Goal: Entertainment & Leisure: Consume media (video, audio)

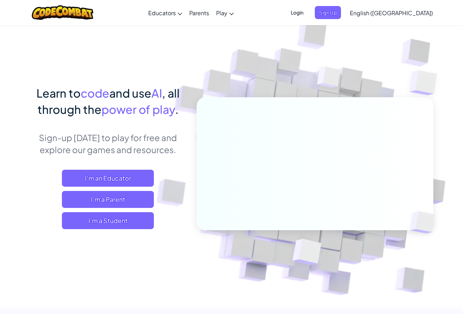
click at [49, 46] on div "Learn to code and use AI , all through the power of play . Sign-up [DATE] to pl…" at bounding box center [231, 154] width 403 height 258
click at [135, 219] on span "I'm a Student" at bounding box center [108, 220] width 92 height 17
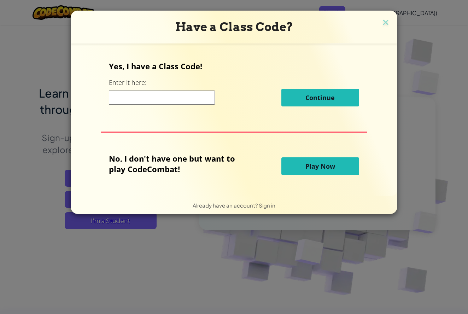
click at [306, 166] on span "Play Now" at bounding box center [320, 166] width 30 height 8
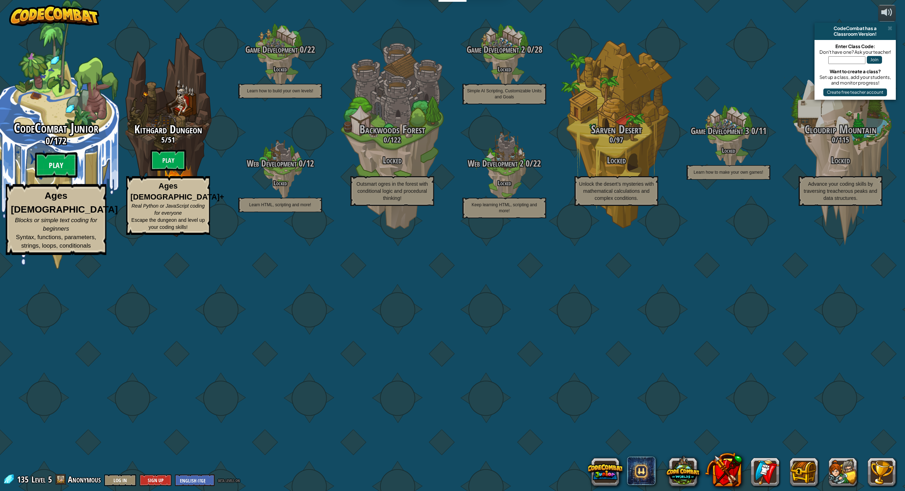
click at [56, 178] on btn "Play" at bounding box center [56, 164] width 42 height 25
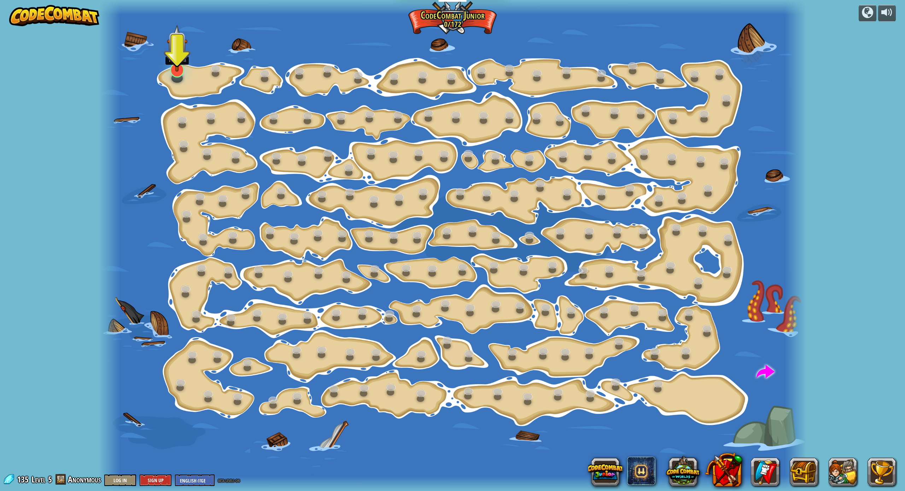
click at [177, 68] on img at bounding box center [177, 48] width 21 height 47
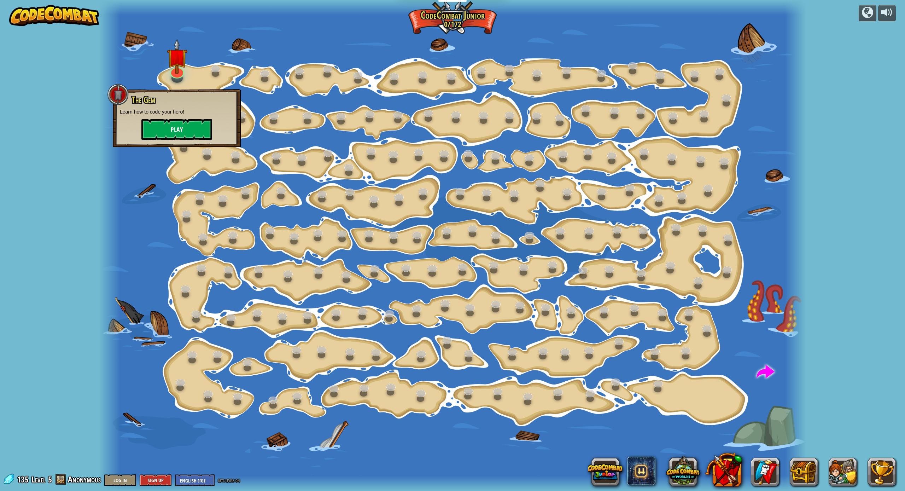
click at [185, 128] on button "Play" at bounding box center [176, 129] width 71 height 21
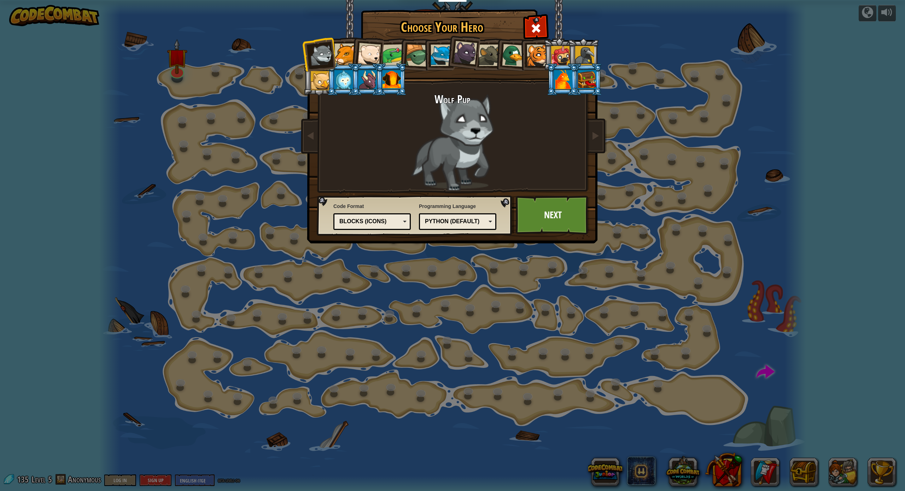
click at [383, 84] on div at bounding box center [391, 79] width 18 height 19
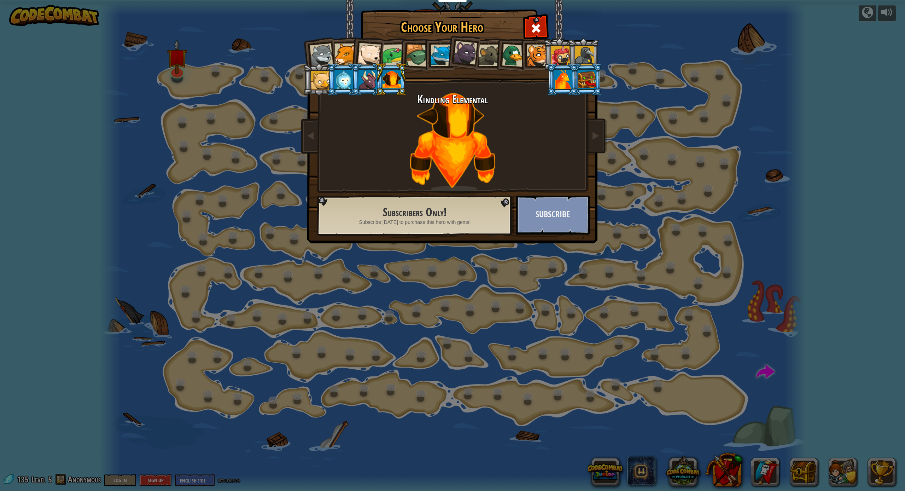
click at [462, 213] on button "Subscribe" at bounding box center [553, 214] width 74 height 39
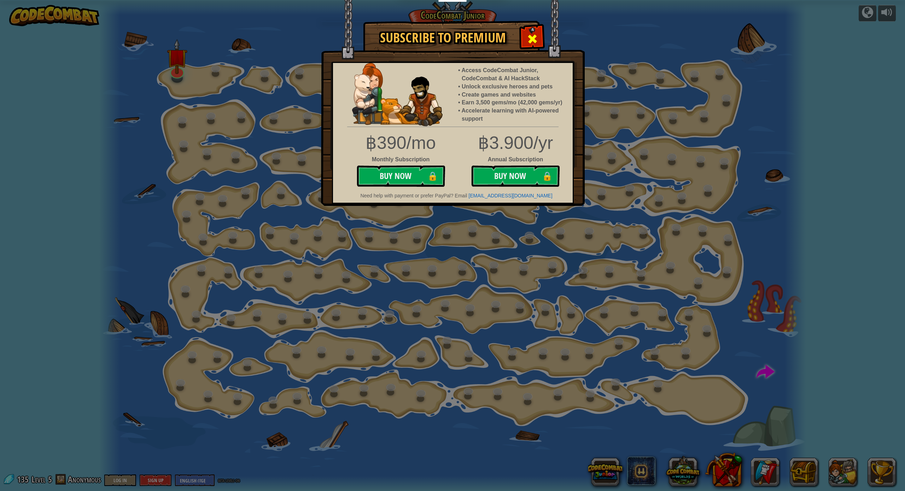
click at [462, 31] on div at bounding box center [532, 38] width 22 height 22
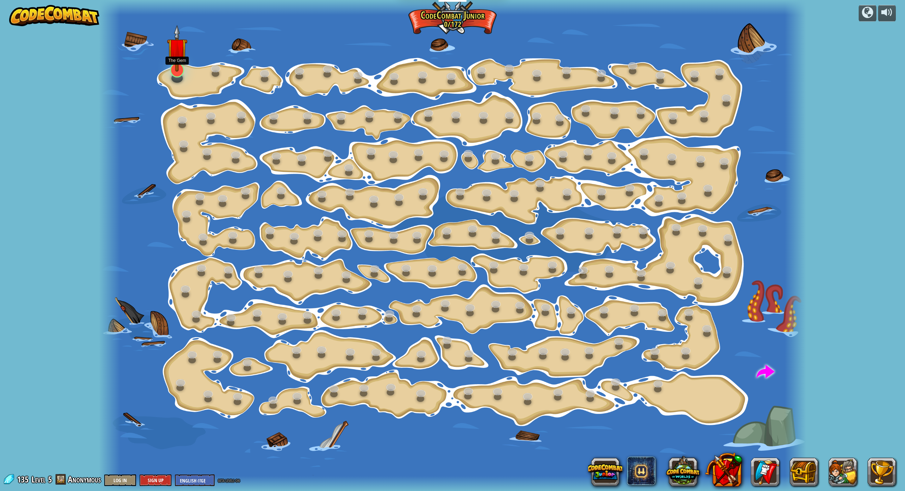
click at [186, 70] on img at bounding box center [177, 48] width 21 height 47
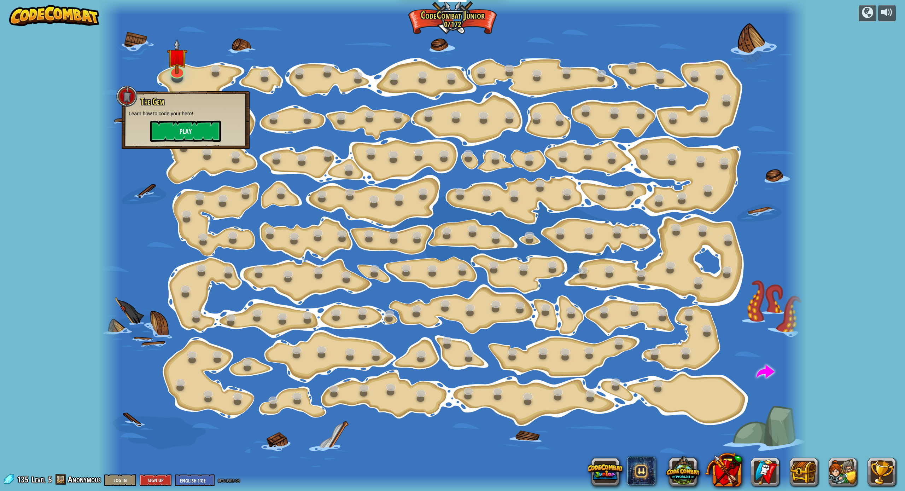
click at [179, 129] on button "Play" at bounding box center [185, 131] width 71 height 21
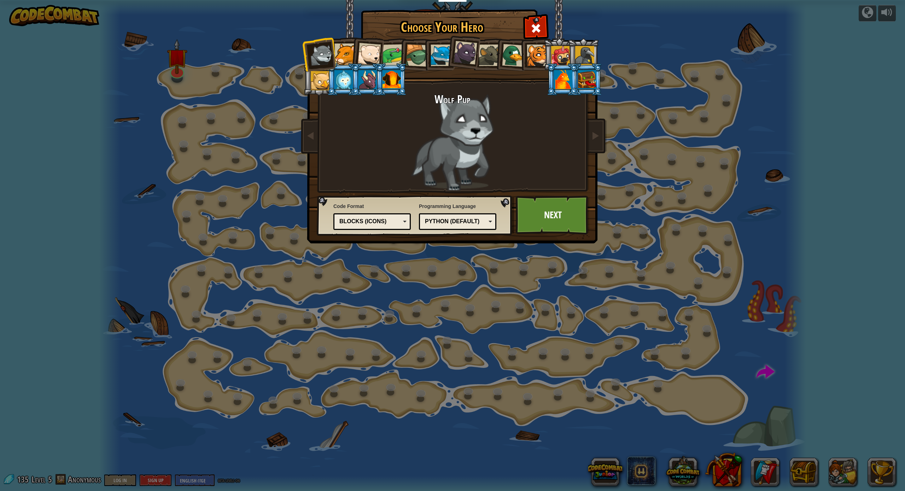
click at [341, 86] on div at bounding box center [343, 79] width 18 height 19
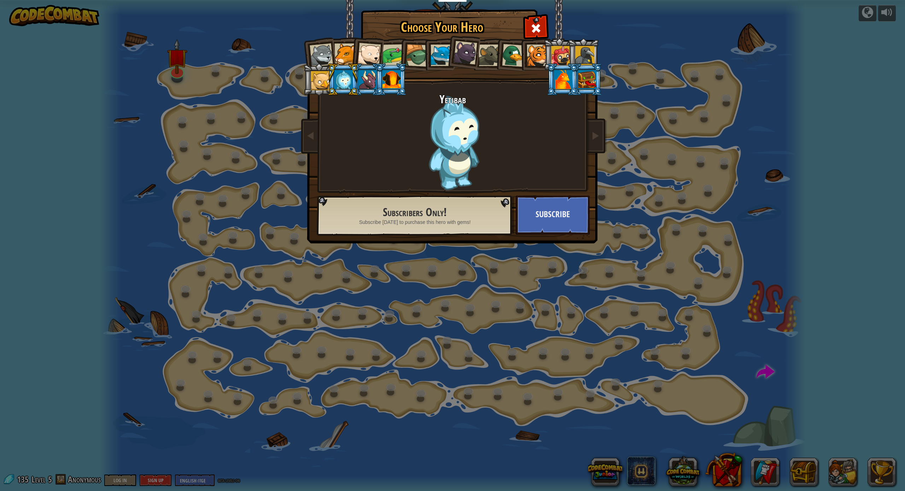
click at [322, 52] on div at bounding box center [321, 54] width 23 height 23
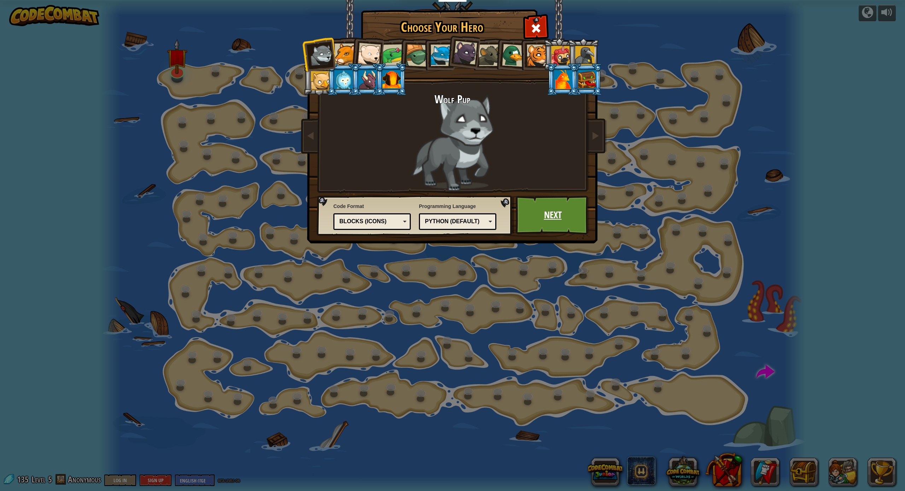
click at [462, 218] on link "Next" at bounding box center [553, 214] width 74 height 39
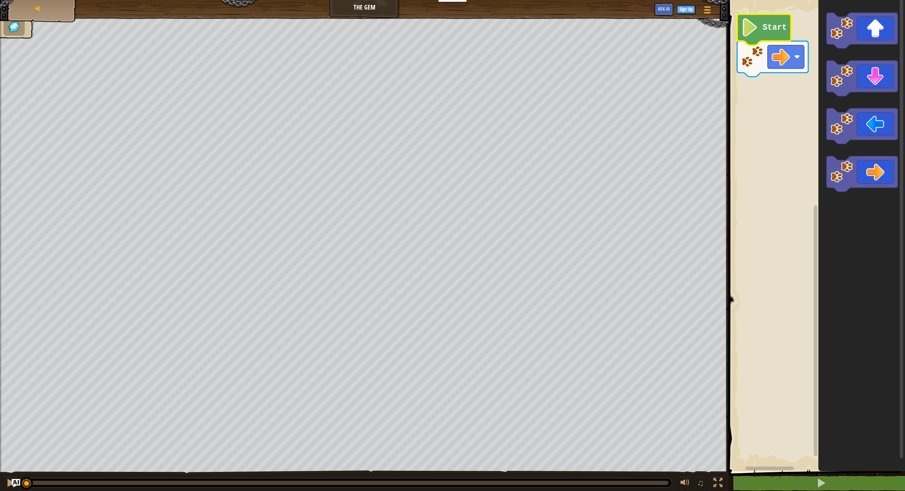
click at [462, 36] on icon "Blockly Workspace" at bounding box center [764, 29] width 54 height 31
click at [462, 35] on icon "Blockly Workspace" at bounding box center [764, 29] width 54 height 31
click at [462, 30] on image "Blockly Workspace" at bounding box center [749, 27] width 17 height 18
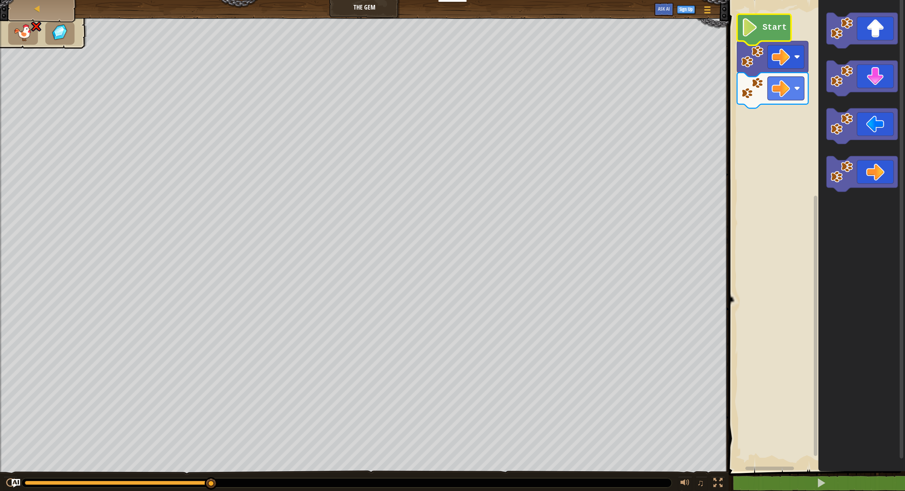
click at [462, 22] on image "Blockly Workspace" at bounding box center [749, 27] width 17 height 18
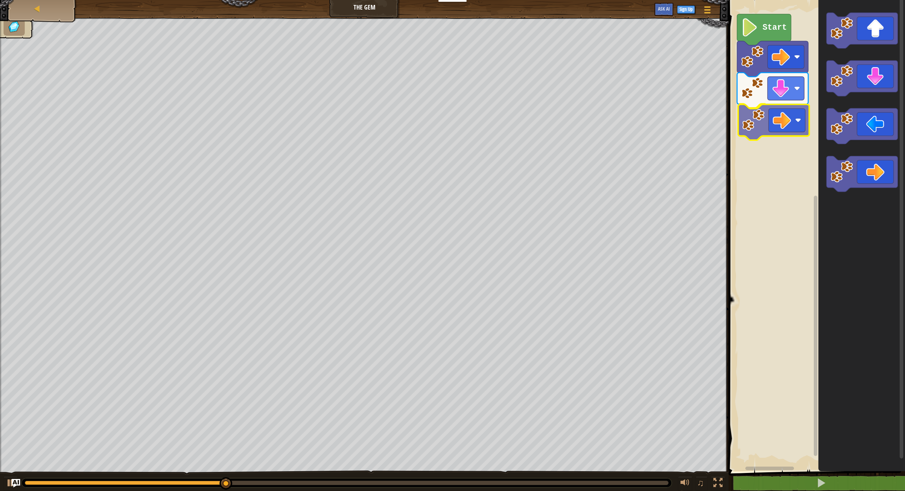
click at [462, 138] on div "Start" at bounding box center [815, 233] width 179 height 474
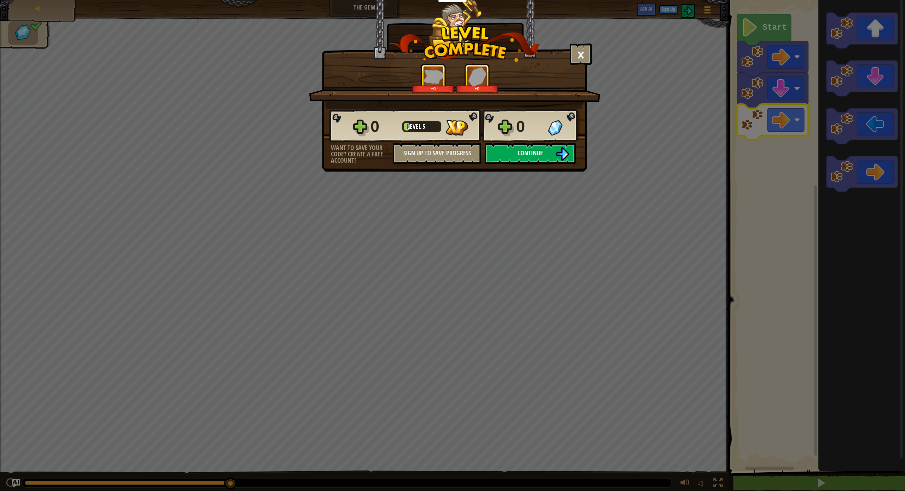
click at [462, 157] on button "Continue" at bounding box center [530, 153] width 91 height 21
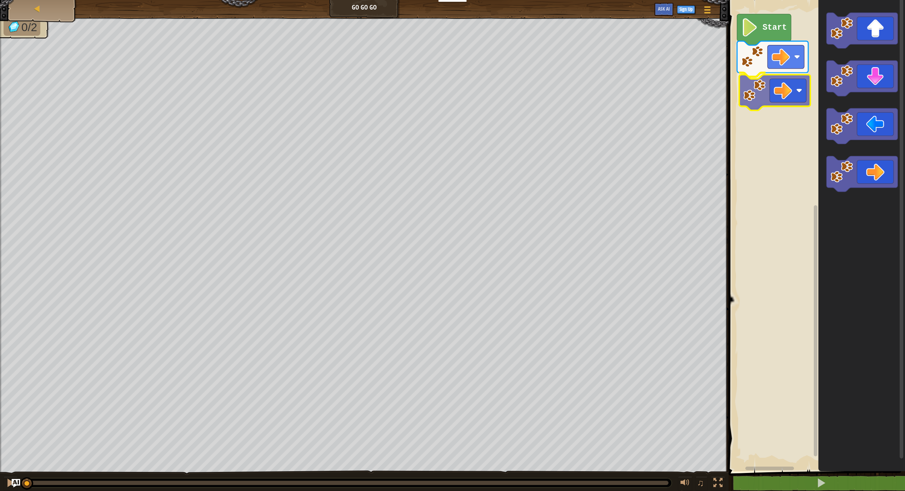
click at [462, 110] on div "Start" at bounding box center [815, 233] width 179 height 474
